Goal: Information Seeking & Learning: Learn about a topic

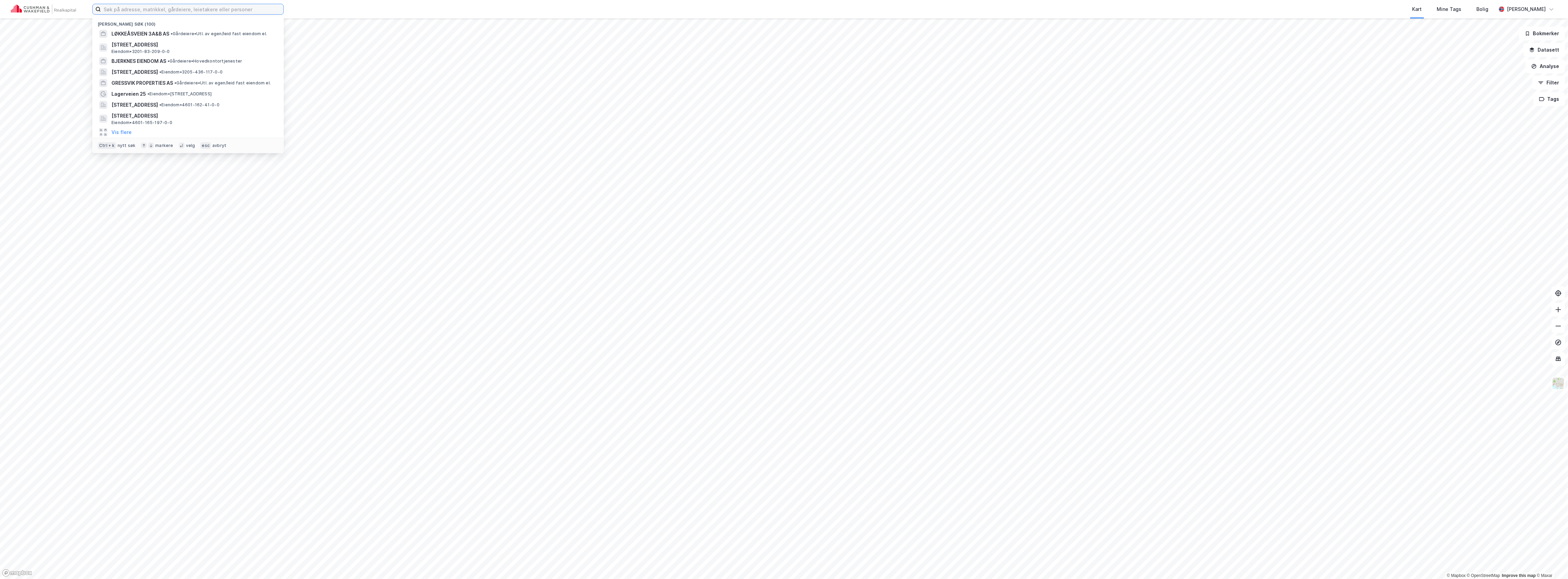
click at [168, 11] on input at bounding box center [193, 9] width 183 height 11
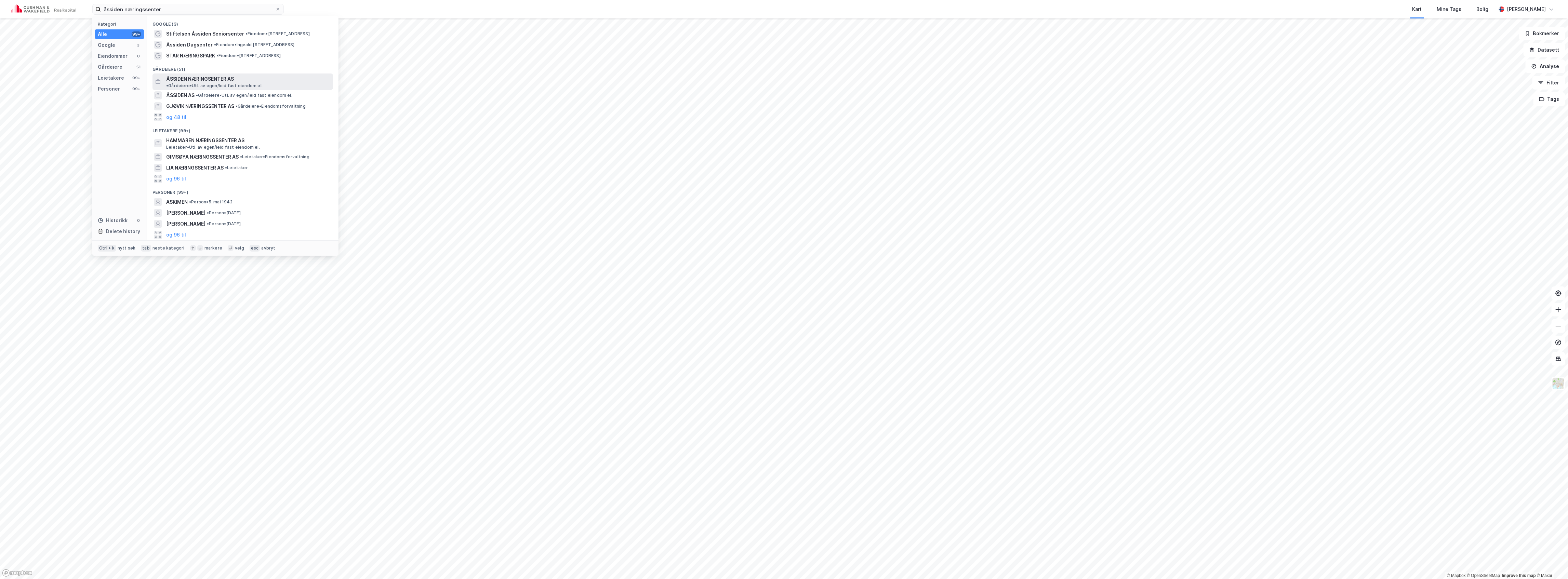
click at [191, 74] on div "ÅSSIDEN NÆRINGSENTER AS • Gårdeiere • Utl. av egen/leid fast eiendom el." at bounding box center [242, 82] width 180 height 17
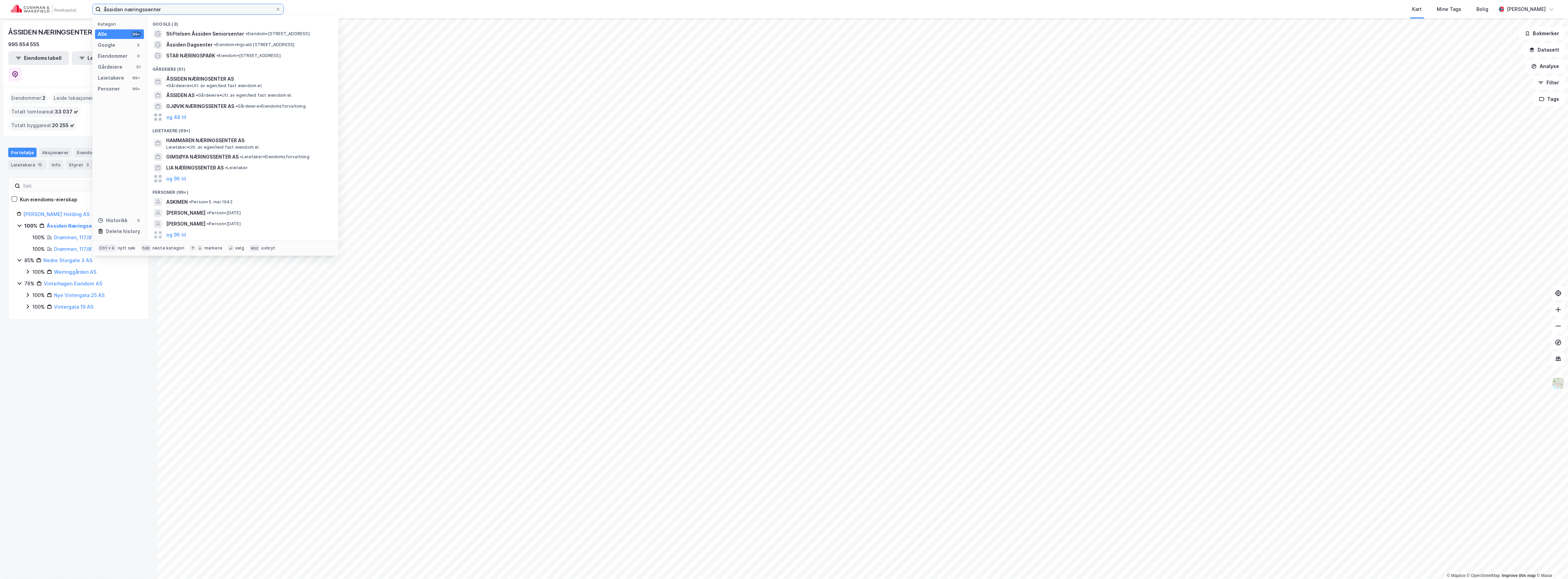
drag, startPoint x: 170, startPoint y: 11, endPoint x: 37, endPoint y: -2, distance: 133.6
click at [37, 0] on html "åssiden næringssenter Kategori Alle 99+ Google 3 Eiendommer 0 Gårdeiere 51 Leie…" at bounding box center [784, 289] width 1568 height 579
click at [234, 52] on div "Fetveien 23, 2007, [PERSON_NAME], LILLESTRØM • Eiendom • 3205-34-26-0-0" at bounding box center [242, 57] width 180 height 11
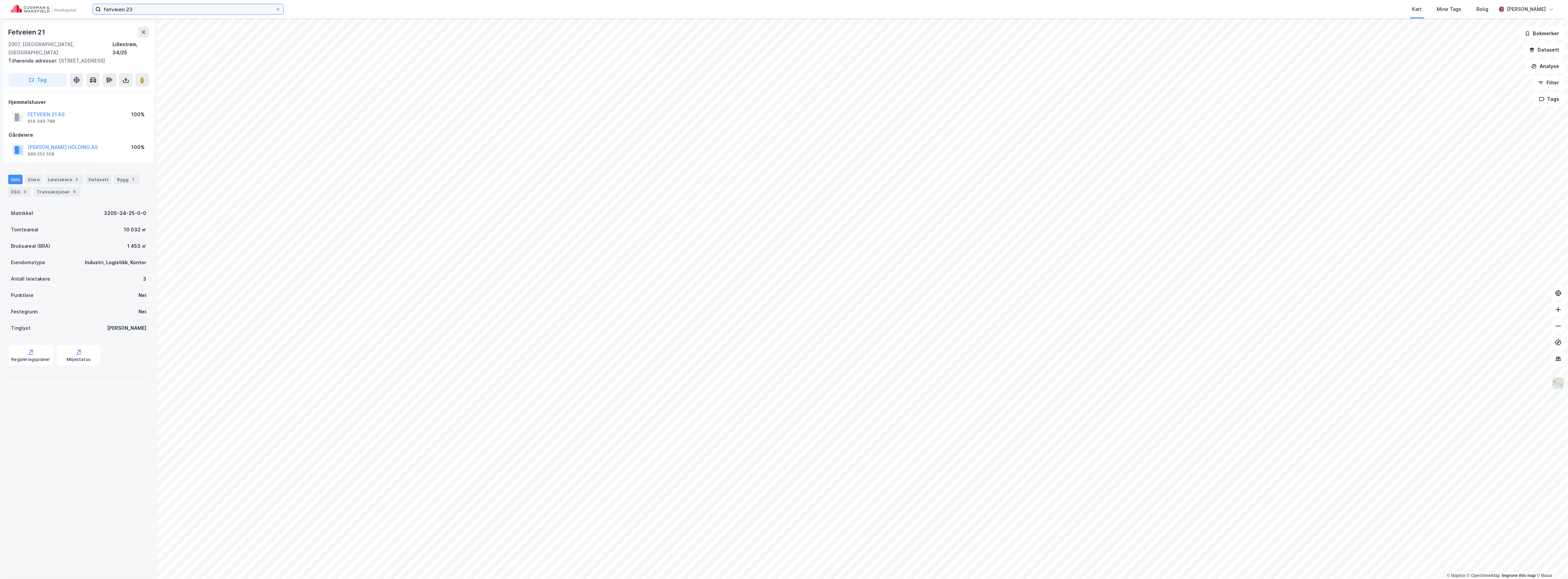
click at [153, 8] on input "fetveien 23" at bounding box center [188, 9] width 174 height 11
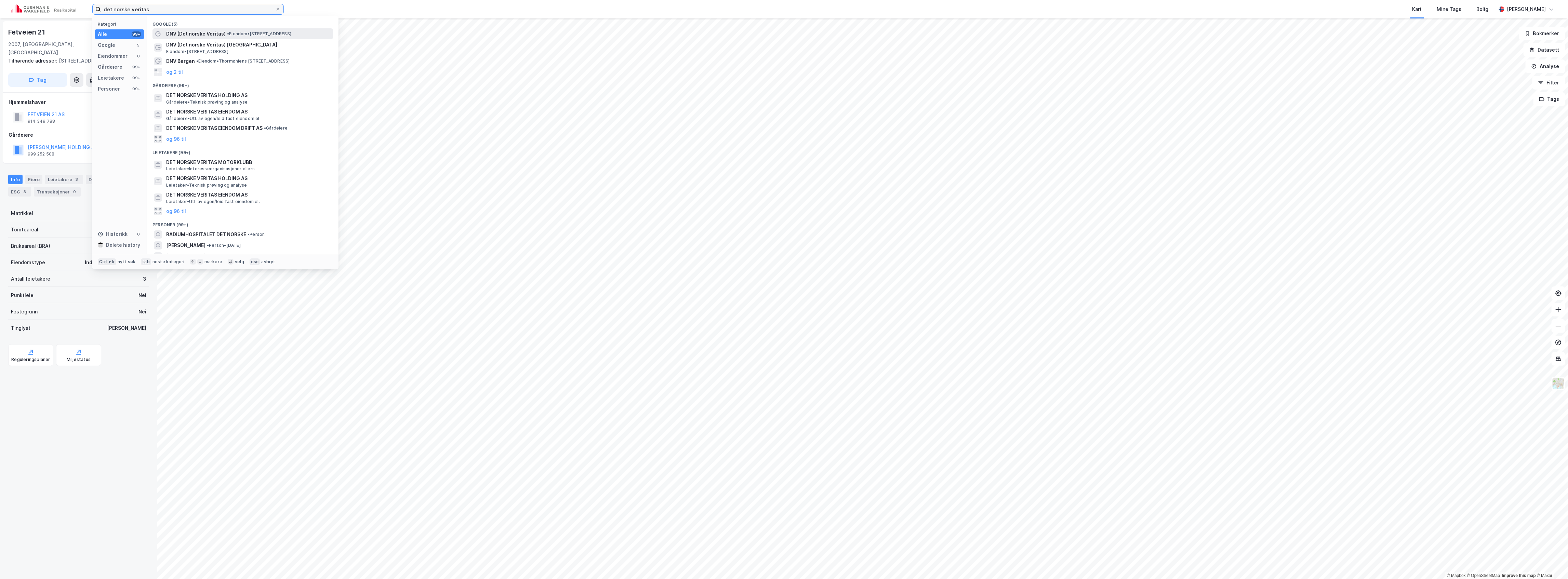
type input "det norske veritas"
click at [210, 32] on span "DNV (Det norske Veritas)" at bounding box center [196, 33] width 60 height 8
